Goal: Task Accomplishment & Management: Manage account settings

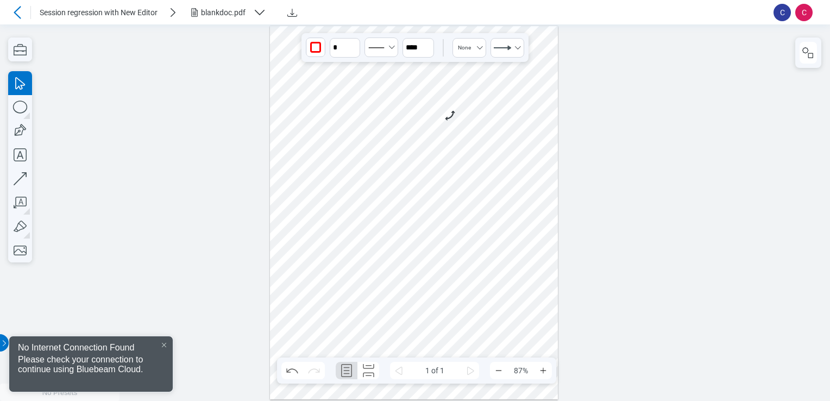
click at [16, 9] on icon at bounding box center [17, 12] width 13 height 13
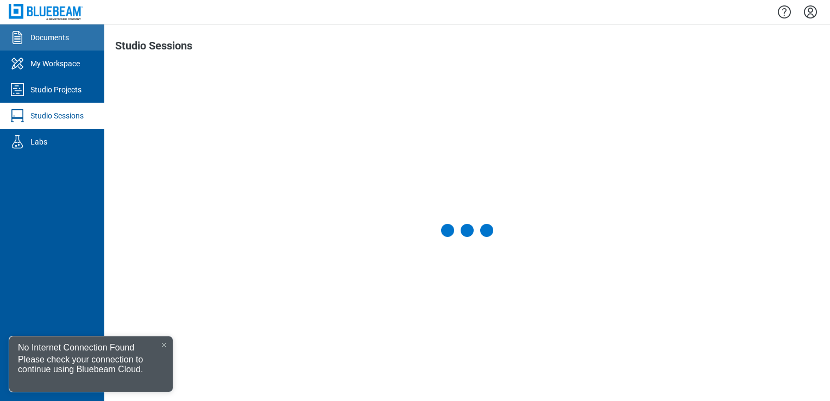
click at [77, 46] on link "Documents" at bounding box center [52, 37] width 104 height 26
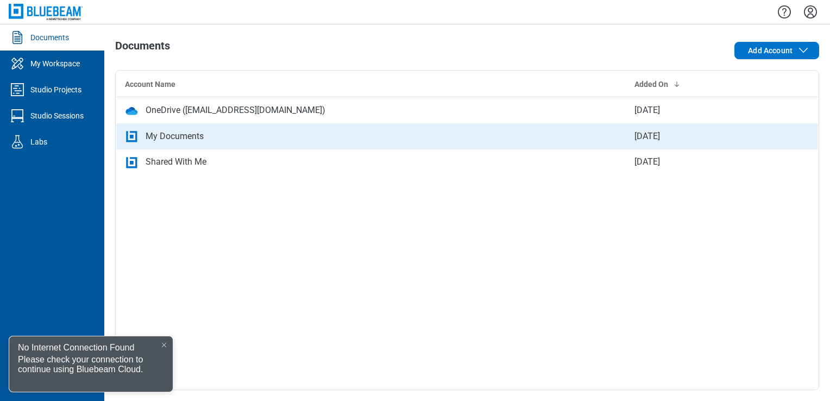
click at [164, 126] on td "My Documents" at bounding box center [371, 136] width 510 height 26
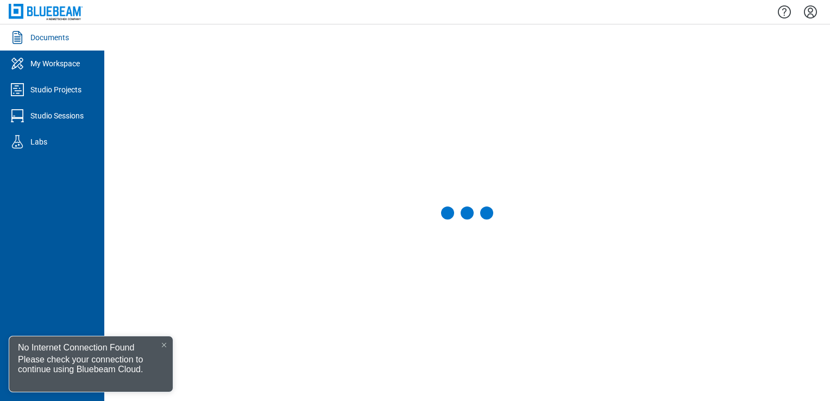
click at [165, 338] on div "No Internet Connection Found" at bounding box center [91, 345] width 164 height 18
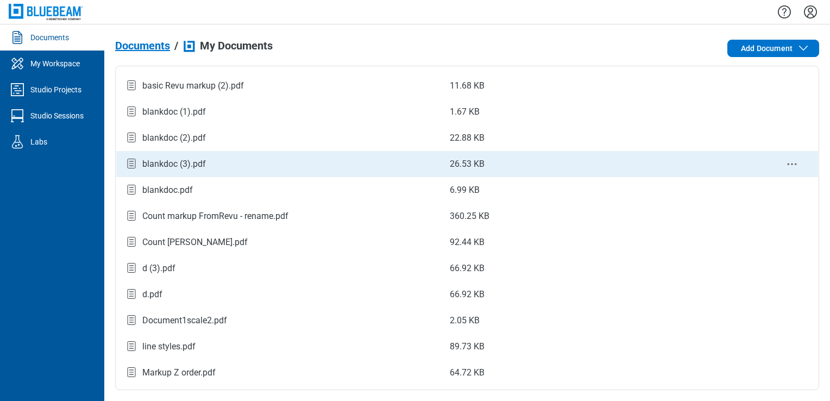
scroll to position [91, 0]
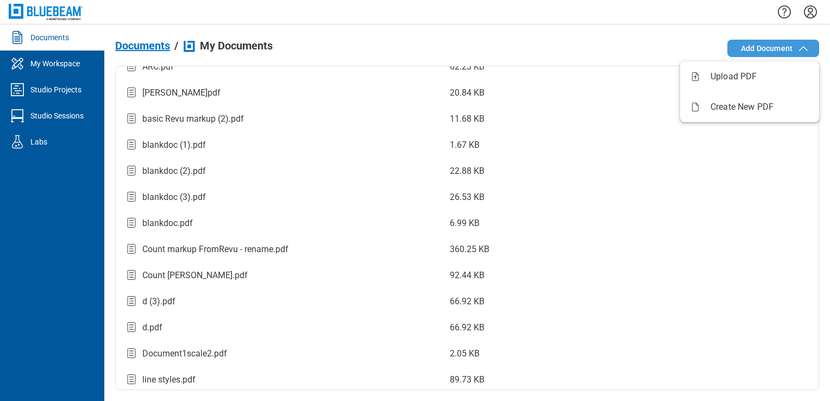
click at [774, 46] on span "Add Document" at bounding box center [767, 48] width 52 height 11
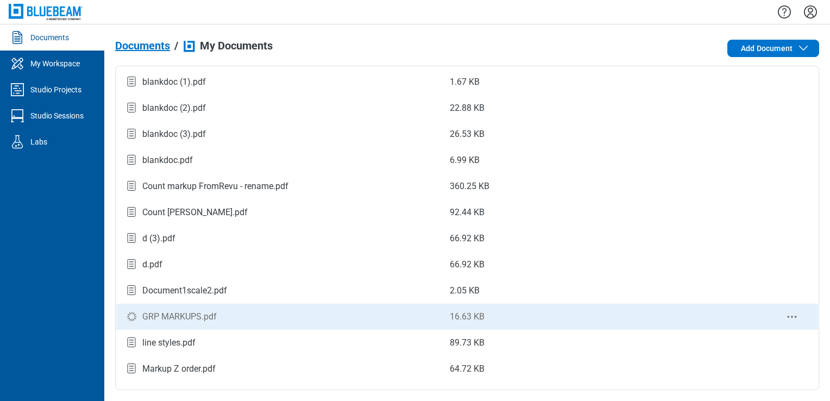
scroll to position [172, 0]
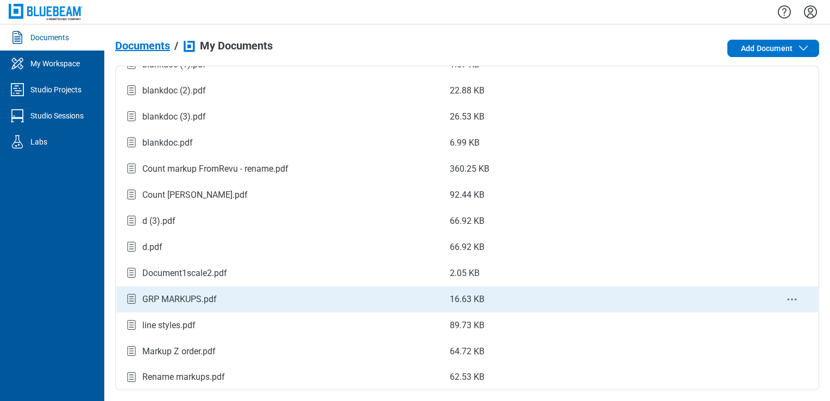
click at [284, 298] on div "GRP MARKUPS.pdf" at bounding box center [278, 299] width 307 height 15
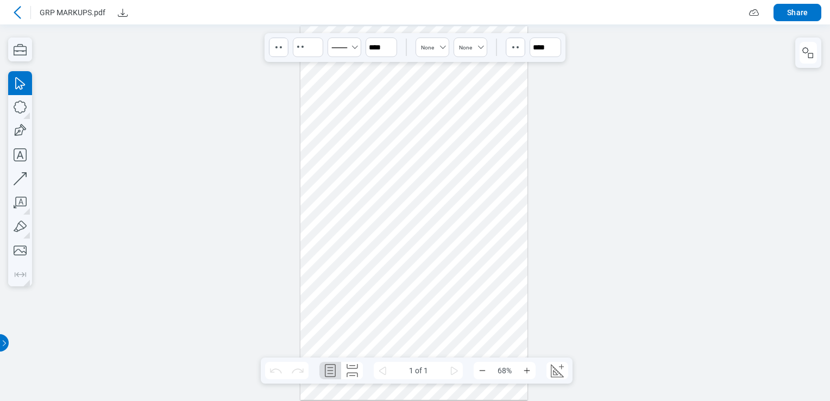
click at [371, 144] on div at bounding box center [413, 213] width 227 height 374
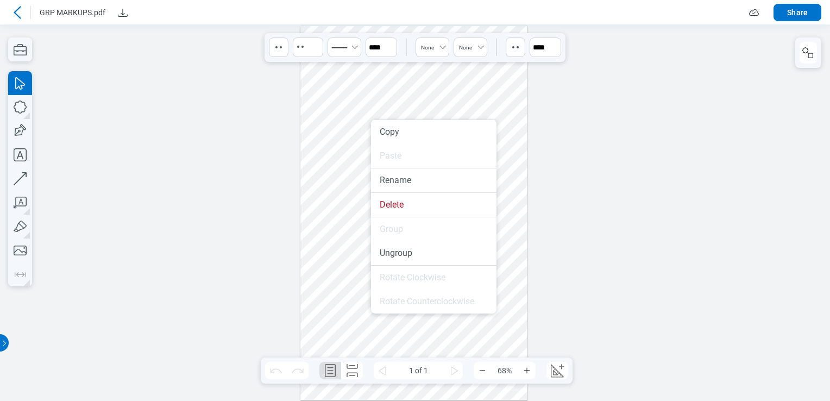
click at [330, 242] on div at bounding box center [413, 213] width 227 height 374
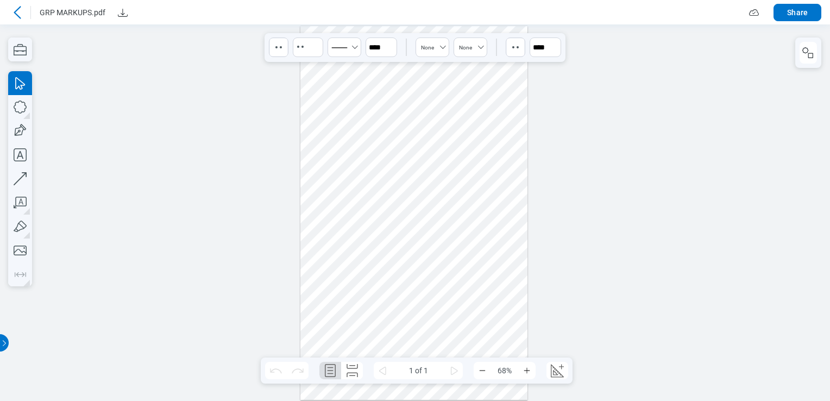
click at [350, 147] on div at bounding box center [413, 213] width 227 height 374
click at [298, 47] on input at bounding box center [308, 47] width 32 height 21
click at [280, 47] on circle "button" at bounding box center [281, 47] width 2 height 2
click at [304, 71] on div at bounding box center [306, 71] width 9 height 9
click at [282, 73] on div at bounding box center [279, 71] width 9 height 9
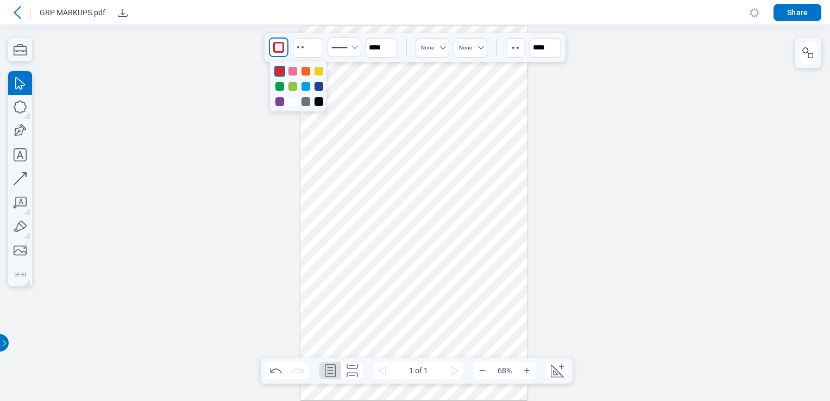
click at [292, 89] on div at bounding box center [292, 86] width 9 height 9
click at [305, 89] on div at bounding box center [306, 86] width 9 height 9
click at [315, 87] on div at bounding box center [319, 86] width 9 height 9
click at [311, 46] on input at bounding box center [308, 47] width 32 height 21
drag, startPoint x: 312, startPoint y: 51, endPoint x: 290, endPoint y: 47, distance: 22.1
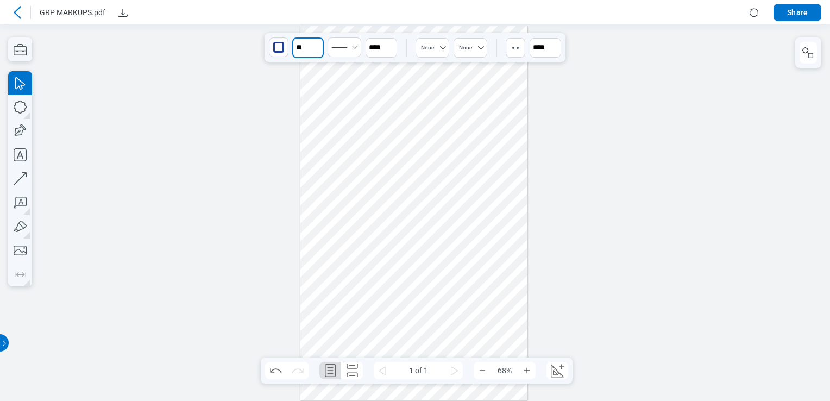
click at [290, 47] on div "** **** None None ****" at bounding box center [415, 47] width 301 height 29
type input "**"
click at [314, 82] on div at bounding box center [413, 213] width 227 height 374
click at [343, 153] on div at bounding box center [413, 213] width 227 height 374
click at [473, 159] on div at bounding box center [413, 213] width 227 height 374
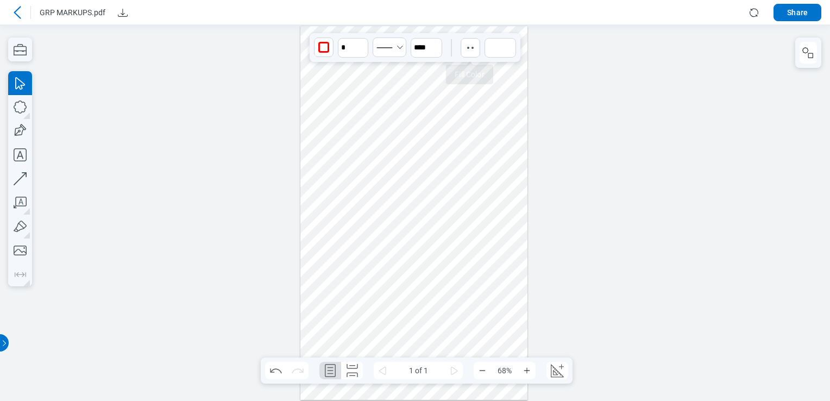
click at [468, 45] on icon "button" at bounding box center [470, 47] width 11 height 11
click at [481, 69] on div at bounding box center [483, 71] width 9 height 9
click at [398, 259] on div at bounding box center [413, 213] width 227 height 374
click at [22, 103] on icon "button" at bounding box center [20, 107] width 13 height 13
drag, startPoint x: 439, startPoint y: 209, endPoint x: 472, endPoint y: 255, distance: 57.3
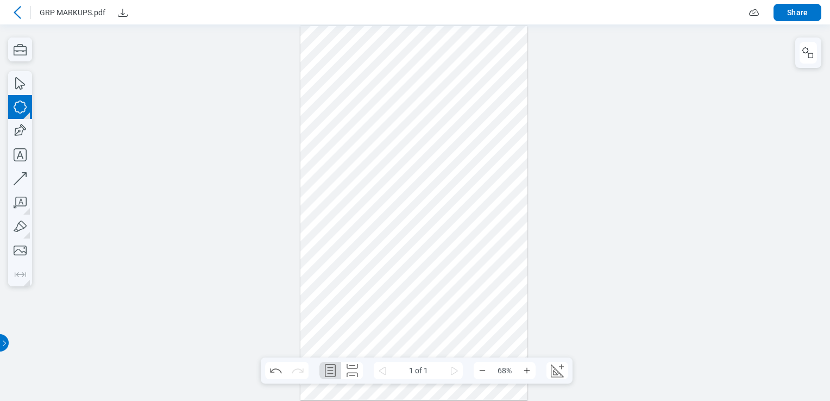
click at [472, 255] on div at bounding box center [413, 213] width 227 height 374
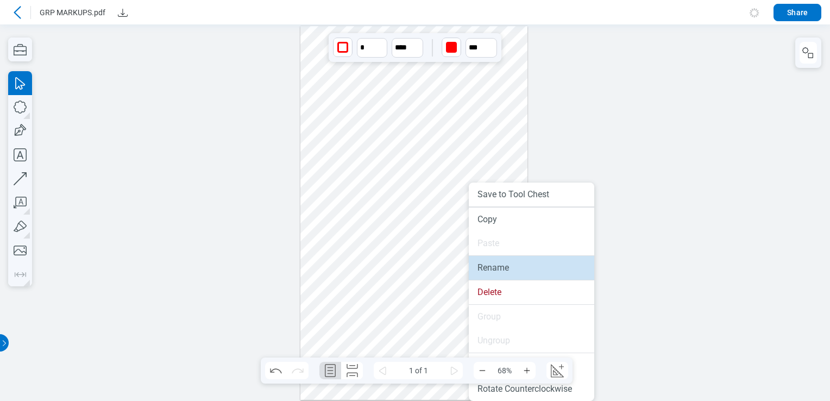
click at [528, 261] on li "Rename" at bounding box center [531, 268] width 125 height 24
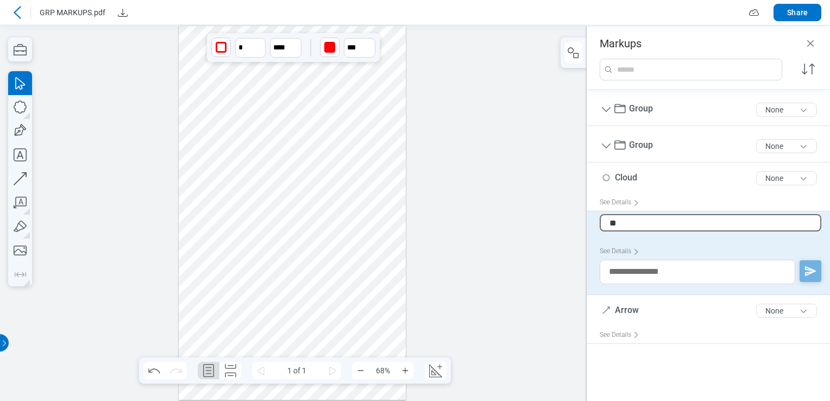
type input "*"
type input "*******"
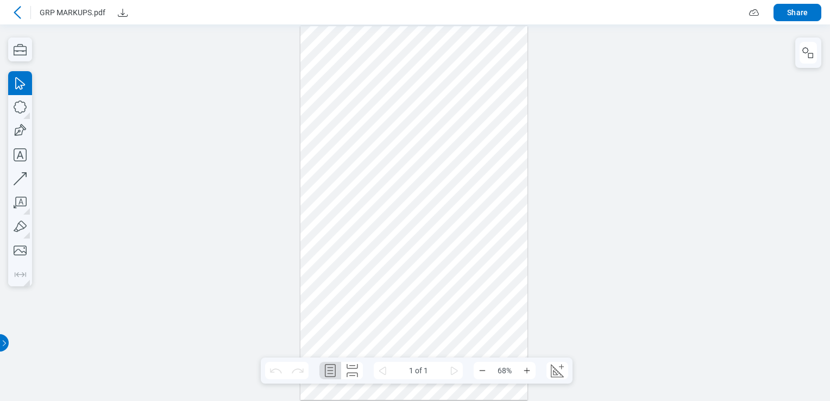
click at [740, 152] on div at bounding box center [415, 212] width 830 height 376
click at [806, 49] on icon "button" at bounding box center [808, 52] width 13 height 13
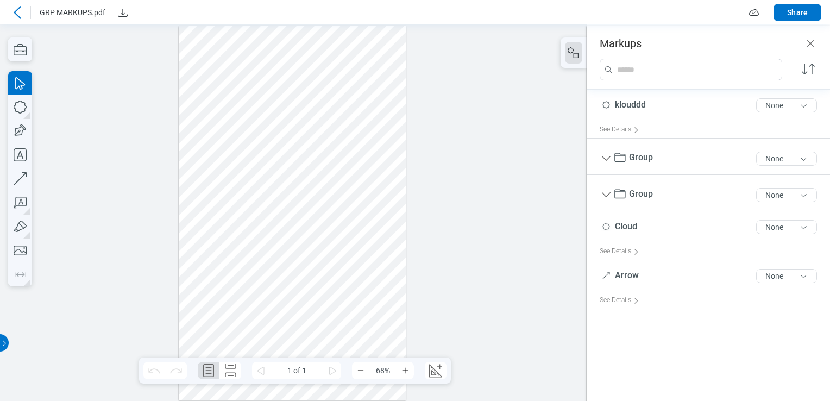
click at [322, 241] on div at bounding box center [292, 213] width 227 height 374
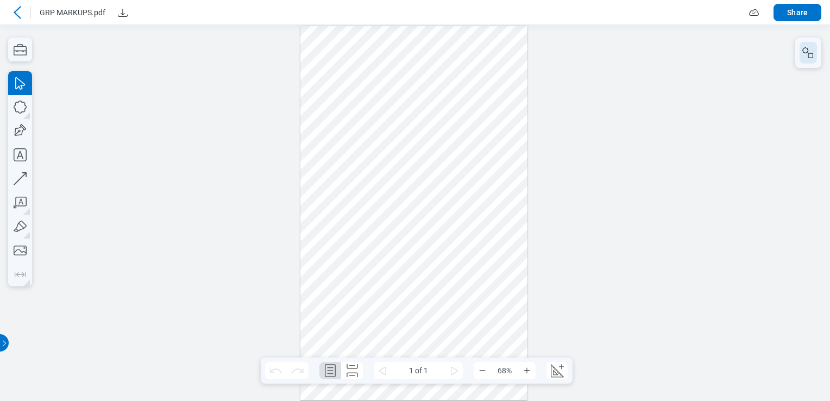
click at [807, 51] on icon "button" at bounding box center [805, 50] width 6 height 6
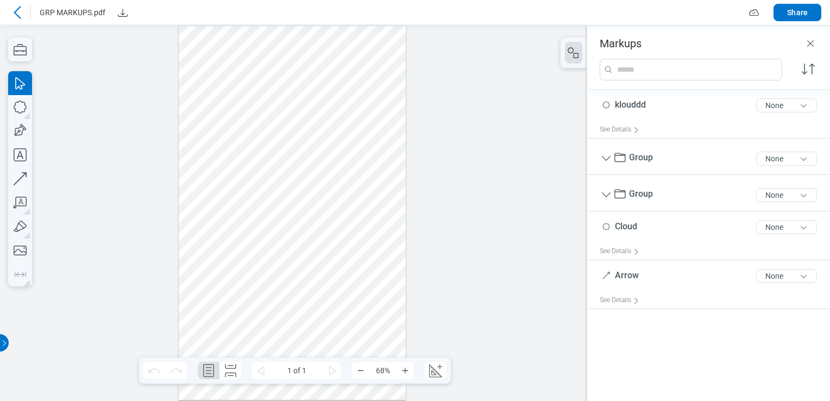
click at [307, 215] on div at bounding box center [292, 213] width 227 height 374
click at [324, 225] on div at bounding box center [292, 213] width 227 height 374
